Goal: Information Seeking & Learning: Learn about a topic

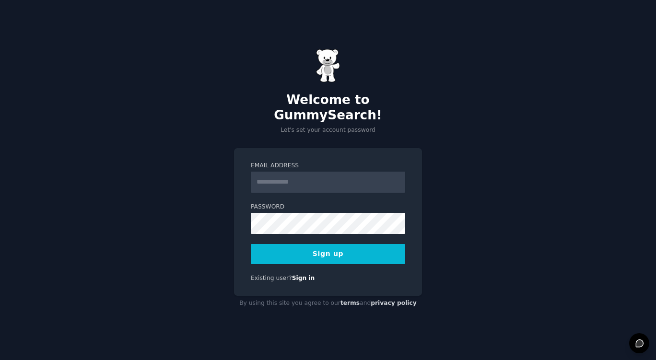
click at [274, 172] on input "Email Address" at bounding box center [328, 182] width 154 height 21
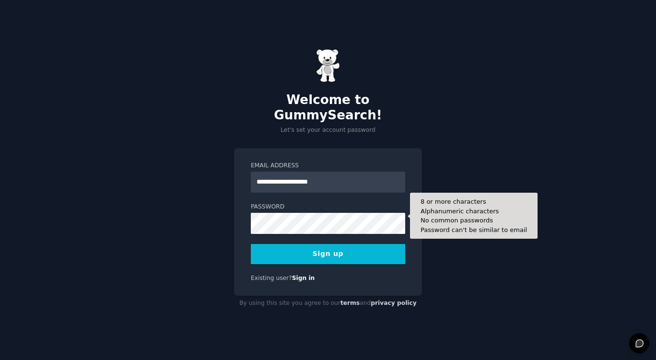
type input "**********"
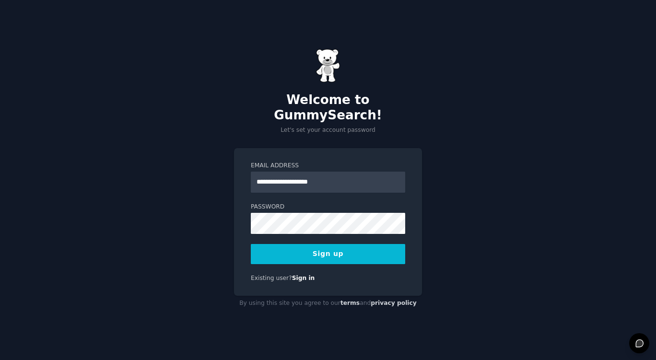
click at [490, 228] on div "**********" at bounding box center [328, 180] width 656 height 360
click at [493, 238] on div "**********" at bounding box center [328, 180] width 656 height 360
click at [341, 247] on button "Sign up" at bounding box center [328, 254] width 154 height 20
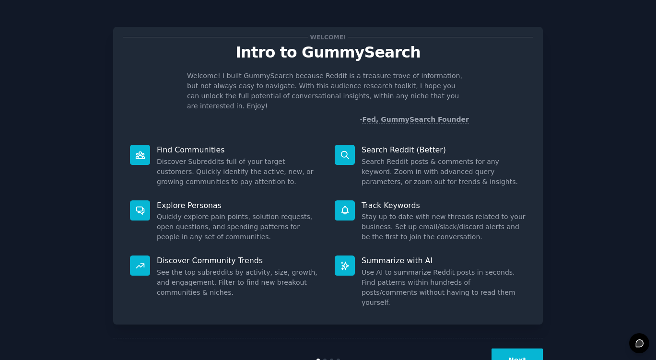
click at [590, 248] on div "Welcome! Intro to GummySearch Welcome! I built GummySearch because Reddit is a …" at bounding box center [327, 197] width 629 height 369
click at [515, 349] on button "Next" at bounding box center [516, 360] width 51 height 23
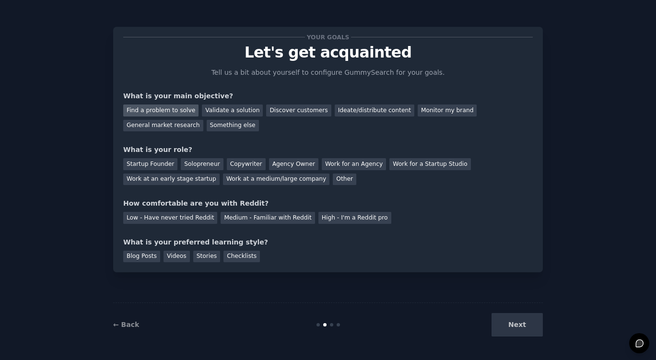
click at [173, 111] on div "Find a problem to solve" at bounding box center [160, 111] width 75 height 12
click at [203, 120] on div "General market research" at bounding box center [163, 126] width 80 height 12
click at [193, 161] on div "Solopreneur" at bounding box center [202, 164] width 42 height 12
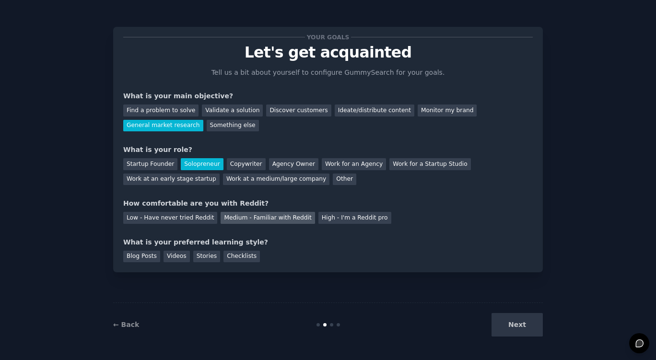
click at [226, 218] on div "Medium - Familiar with Reddit" at bounding box center [268, 218] width 94 height 12
click at [233, 256] on div "Checklists" at bounding box center [241, 257] width 36 height 12
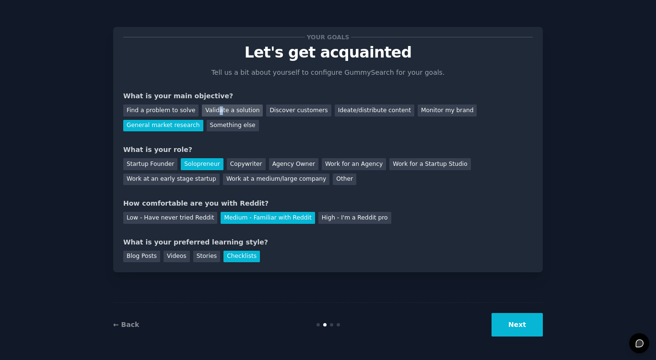
click at [212, 113] on div "Validate a solution" at bounding box center [232, 111] width 61 height 12
click at [203, 120] on div "General market research" at bounding box center [163, 126] width 80 height 12
click at [529, 321] on button "Next" at bounding box center [516, 324] width 51 height 23
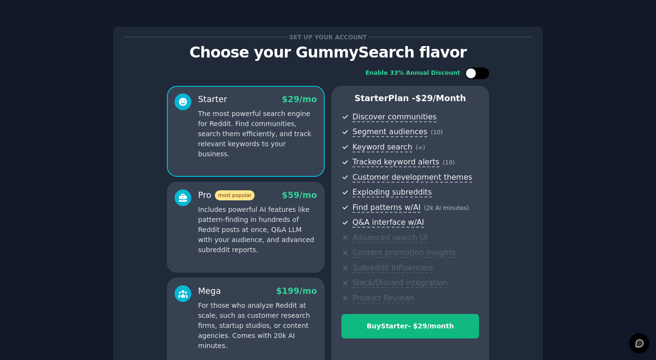
click at [480, 71] on div at bounding box center [481, 73] width 5 height 5
checkbox input "true"
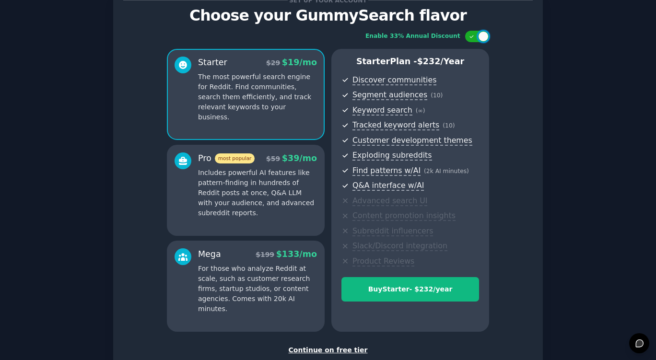
scroll to position [48, 0]
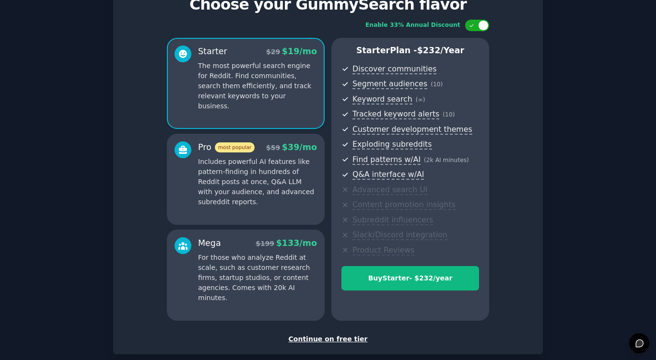
click at [349, 339] on div "Continue on free tier" at bounding box center [327, 339] width 409 height 10
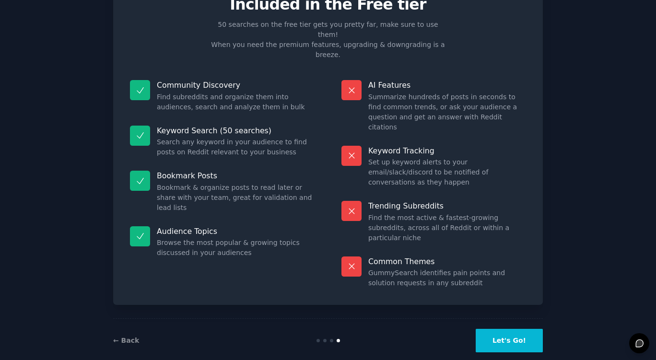
scroll to position [13, 0]
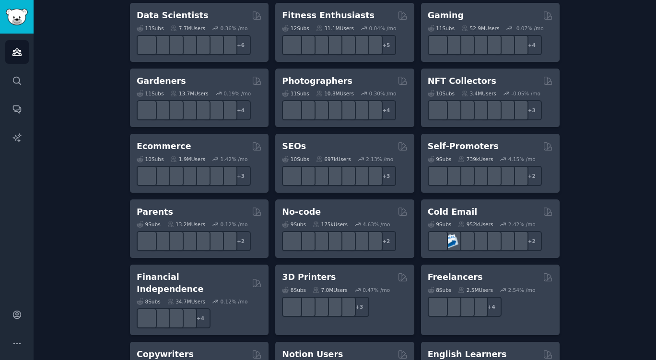
scroll to position [479, 0]
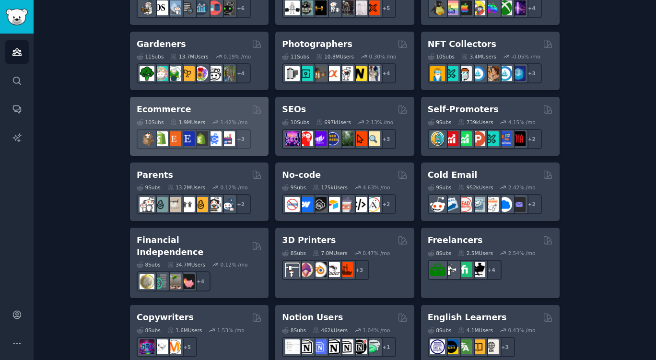
click at [154, 112] on h2 "Ecommerce" at bounding box center [164, 110] width 55 height 12
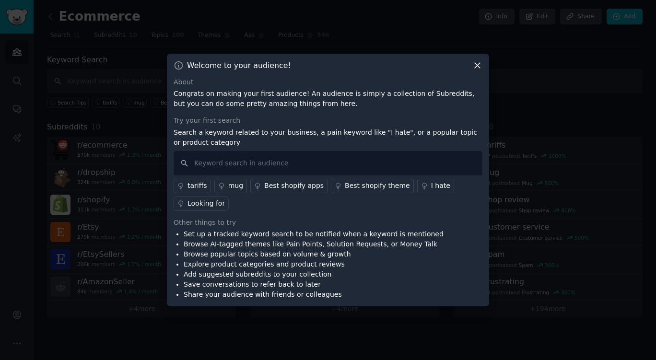
click at [477, 66] on icon at bounding box center [477, 65] width 5 height 5
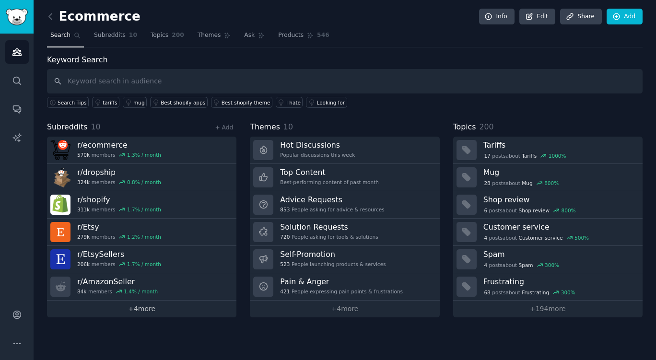
click at [132, 308] on link "+ 4 more" at bounding box center [141, 309] width 189 height 17
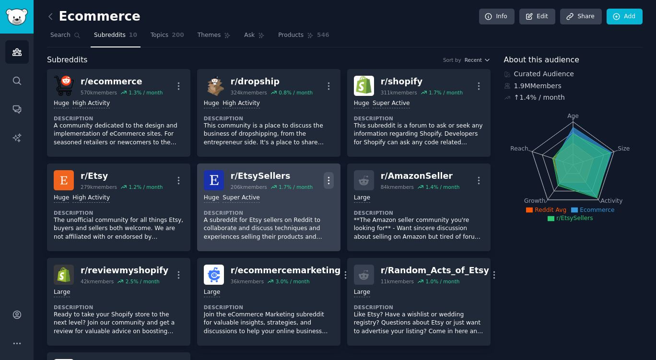
click at [329, 181] on icon "button" at bounding box center [329, 180] width 10 height 10
click at [217, 212] on dt "Description" at bounding box center [269, 213] width 130 height 7
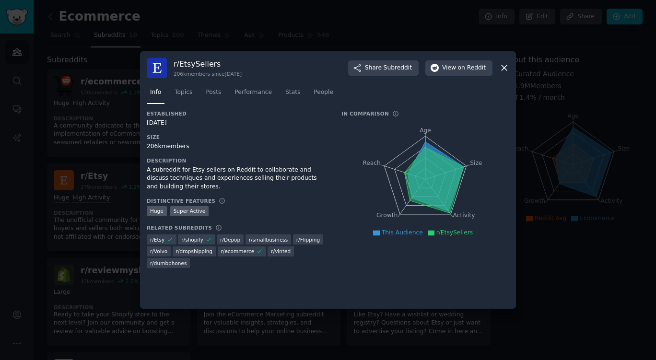
click at [506, 67] on icon at bounding box center [504, 68] width 10 height 10
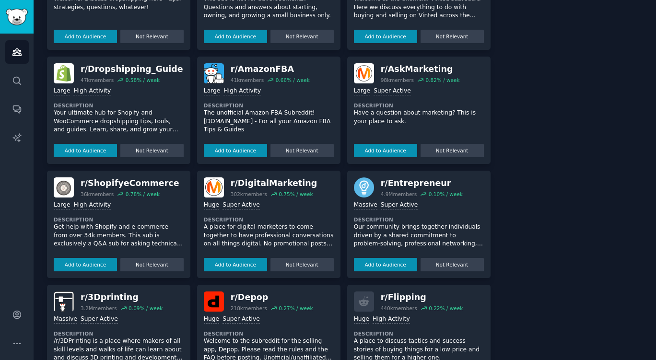
scroll to position [527, 0]
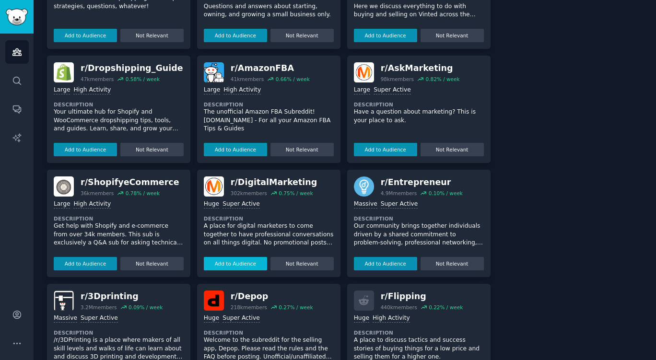
click at [245, 264] on button "Add to Audience" at bounding box center [235, 263] width 63 height 13
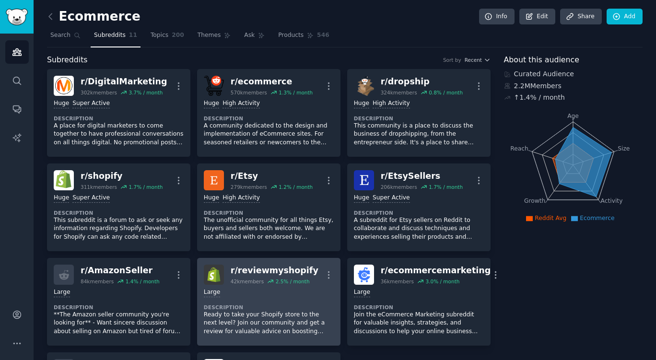
scroll to position [0, 0]
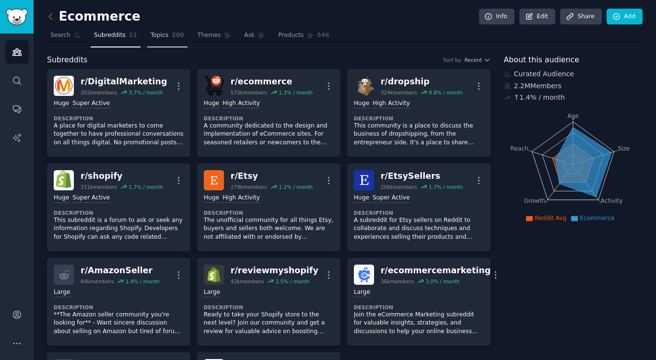
click at [151, 35] on span "Topics" at bounding box center [160, 35] width 18 height 9
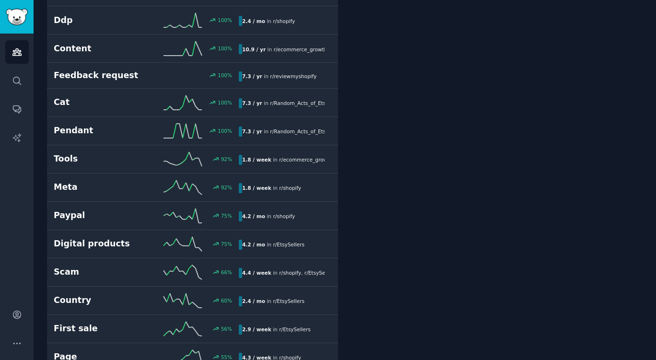
scroll to position [575, 0]
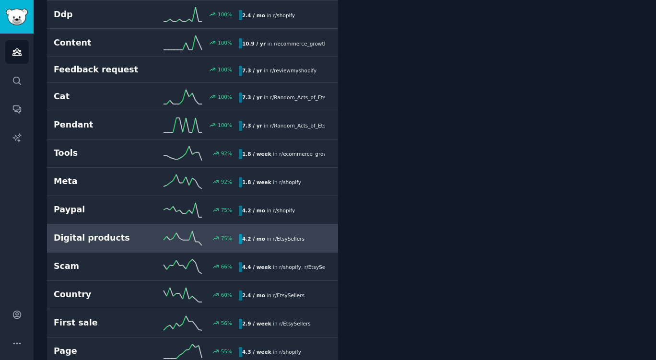
click at [74, 243] on h2 "Digital products" at bounding box center [100, 238] width 93 height 12
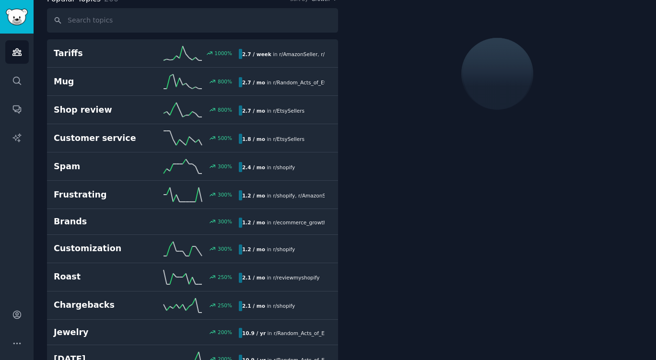
scroll to position [54, 0]
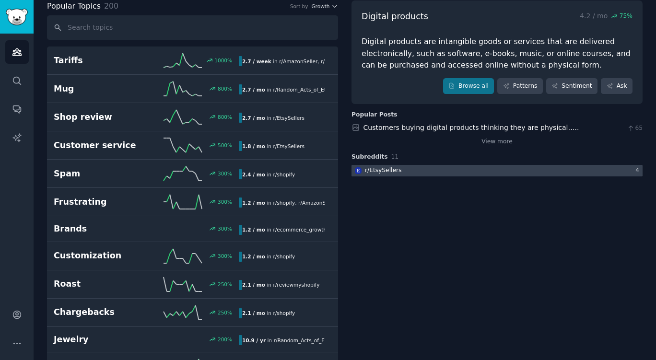
click at [394, 172] on div "r/ EtsySellers" at bounding box center [383, 170] width 36 height 9
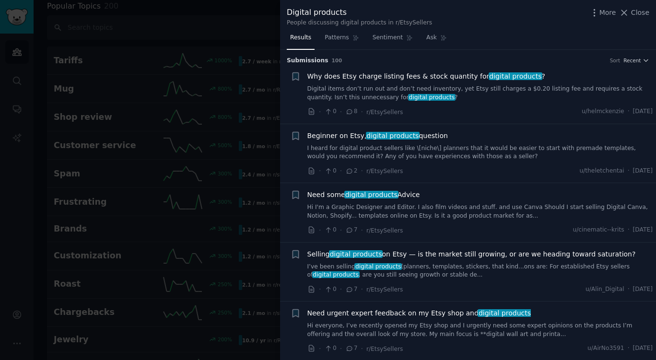
click at [470, 147] on link "I heard for digital product sellers like \[niche\] planners that it would be ea…" at bounding box center [480, 152] width 346 height 17
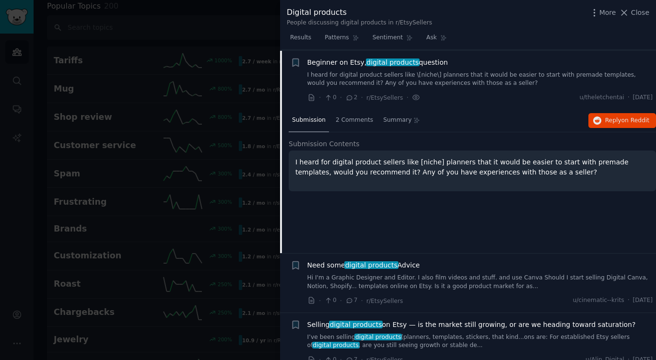
scroll to position [74, 0]
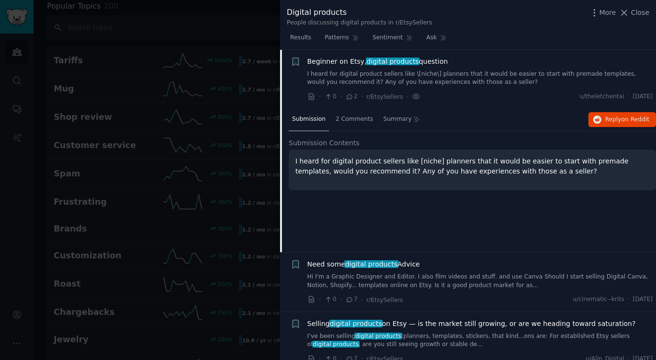
click at [444, 276] on link "Hi I'm a Graphic Designer and Editor. I also film videos and stuff. and use Can…" at bounding box center [480, 281] width 346 height 17
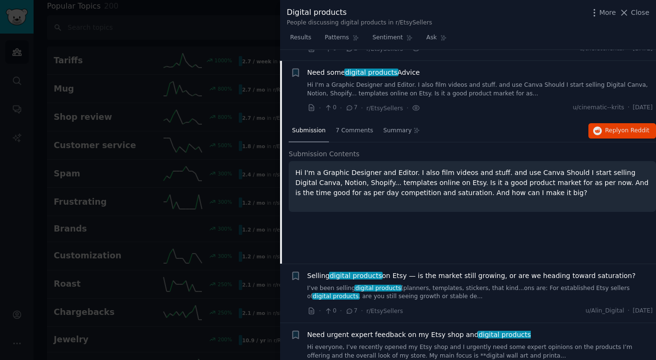
scroll to position [133, 0]
